Goal: Information Seeking & Learning: Learn about a topic

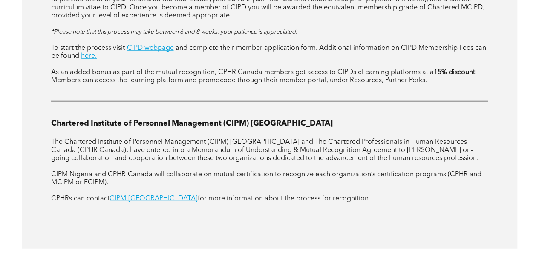
scroll to position [1036, 0]
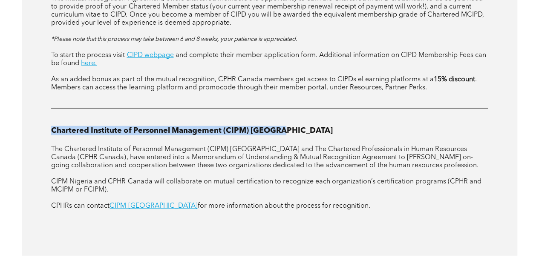
drag, startPoint x: 47, startPoint y: 99, endPoint x: 298, endPoint y: 96, distance: 251.1
click at [298, 96] on div "RECOGNITION OF DESIGNATIONS International Recognition Chartered Institute of Pe…" at bounding box center [270, 79] width 496 height 355
copy span "Chartered Institute of Personnel Management (CIPM) Nigeria"
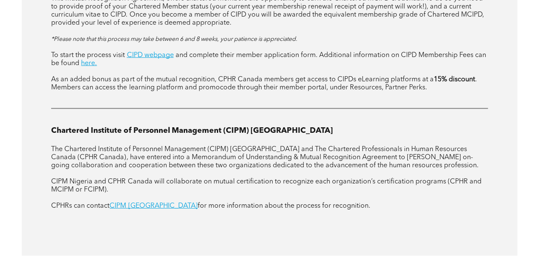
click at [223, 210] on div "RECOGNITION OF DESIGNATIONS International Recognition Chartered Institute of Pe…" at bounding box center [270, 79] width 496 height 355
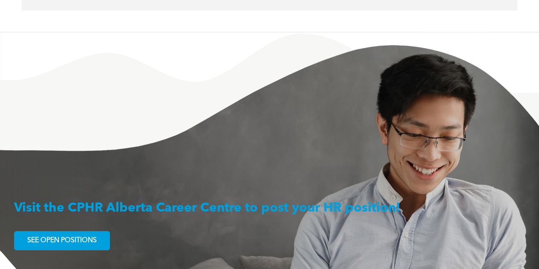
scroll to position [1282, 0]
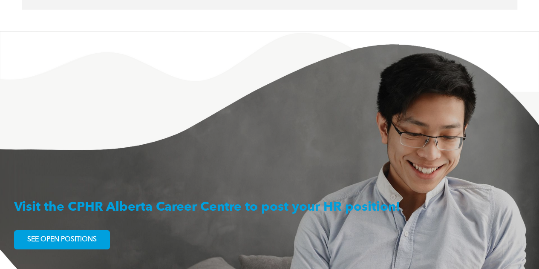
click at [83, 232] on span "SEE OPEN POSITIONS" at bounding box center [61, 240] width 75 height 17
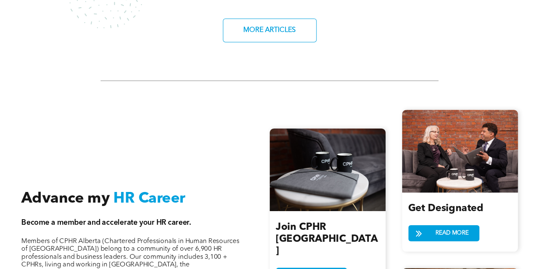
scroll to position [784, 0]
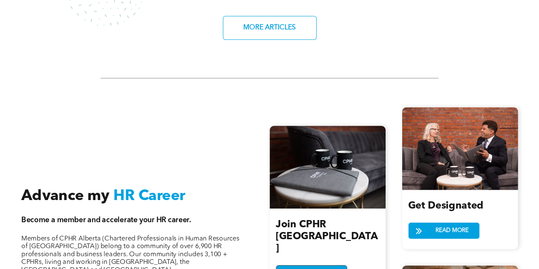
click at [337, 266] on span "READ MORE" at bounding box center [319, 273] width 39 height 15
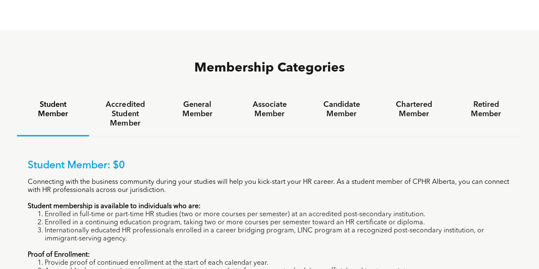
scroll to position [511, 0]
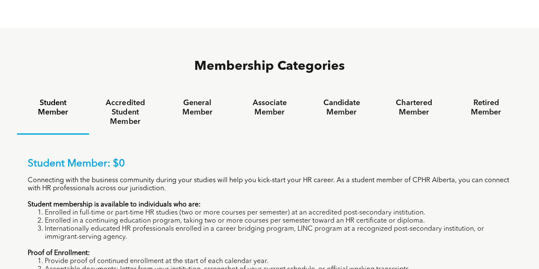
click at [122, 98] on h4 "Accredited Student Member" at bounding box center [125, 112] width 57 height 28
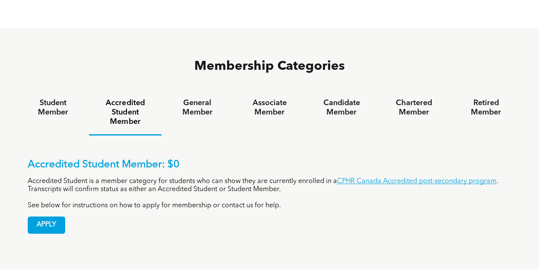
click at [189, 98] on h4 "General Member" at bounding box center [197, 107] width 57 height 19
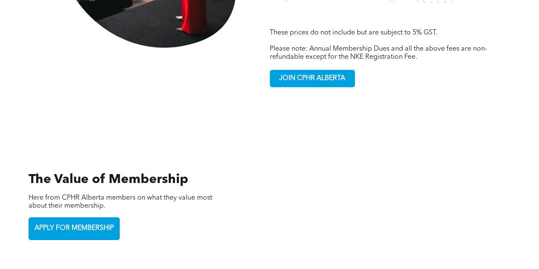
scroll to position [1659, 0]
